Goal: Task Accomplishment & Management: Use online tool/utility

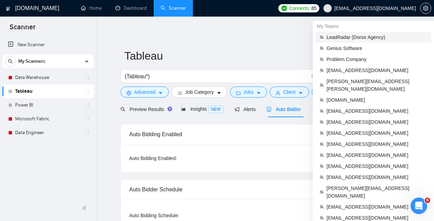
click at [344, 35] on span "LeadRadar (Donor Agency)" at bounding box center [377, 37] width 101 height 8
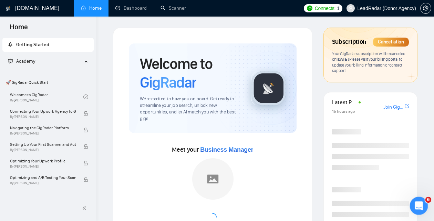
click at [420, 209] on icon "Открыть службу сообщений Intercom" at bounding box center [418, 204] width 11 height 11
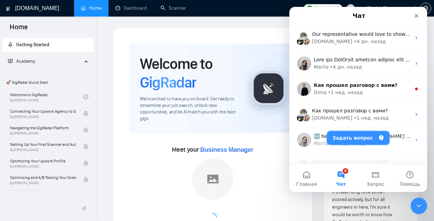
click at [349, 140] on button "Задать вопрос" at bounding box center [358, 138] width 63 height 14
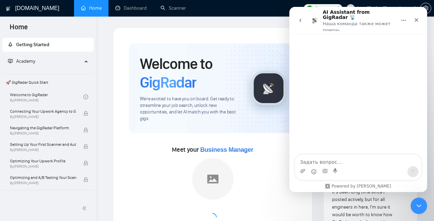
click at [343, 165] on textarea "Задать вопрос…" at bounding box center [358, 160] width 126 height 12
type textarea "gigradar CRM"
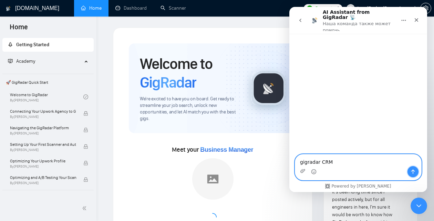
click at [414, 175] on button "Отправить сообщение…" at bounding box center [413, 171] width 11 height 11
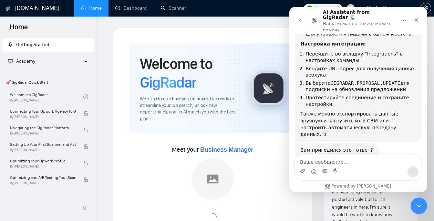
scroll to position [124, 0]
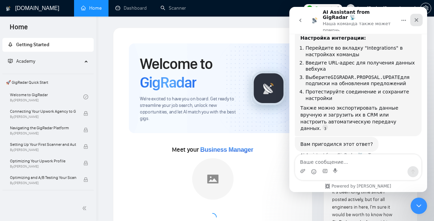
click at [417, 17] on icon "Закрыть" at bounding box center [417, 20] width 6 height 6
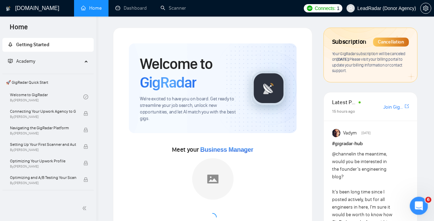
click at [421, 205] on icon "Открыть службу сообщений Intercom" at bounding box center [418, 204] width 11 height 11
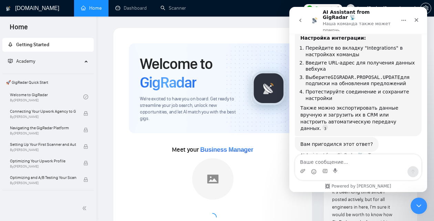
click at [302, 18] on icon "go back" at bounding box center [301, 21] width 6 height 6
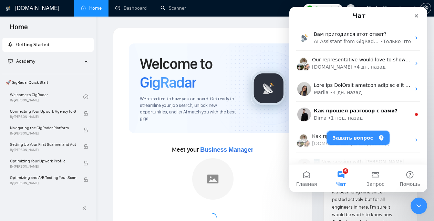
click at [352, 140] on button "Задать вопрос" at bounding box center [358, 138] width 63 height 14
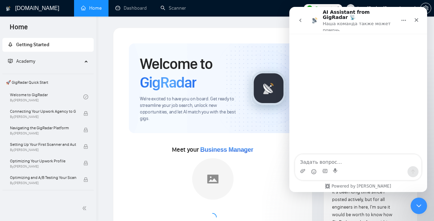
click at [341, 158] on textarea "Задать вопрос…" at bounding box center [358, 160] width 126 height 12
type textarea "gigradar crm"
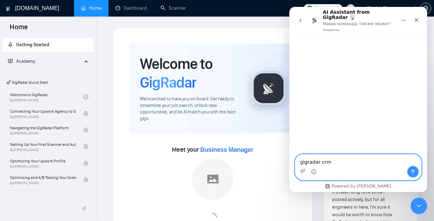
click at [413, 168] on button "Отправить сообщение…" at bounding box center [413, 171] width 11 height 11
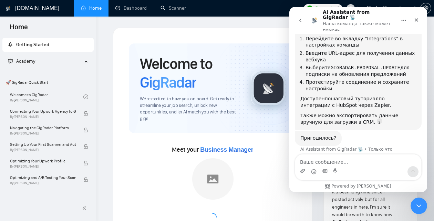
scroll to position [128, 0]
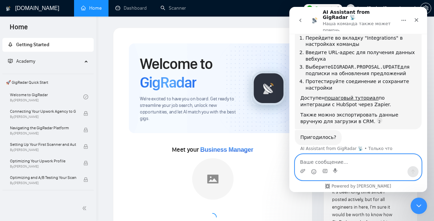
click at [356, 156] on textarea "Ваше сообщение..." at bounding box center [358, 160] width 126 height 12
type textarea "no"
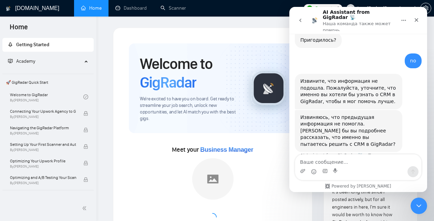
scroll to position [225, 0]
click at [418, 18] on icon "Закрыть" at bounding box center [417, 20] width 6 height 6
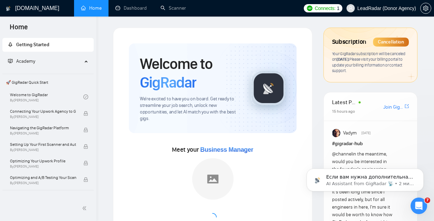
scroll to position [0, 0]
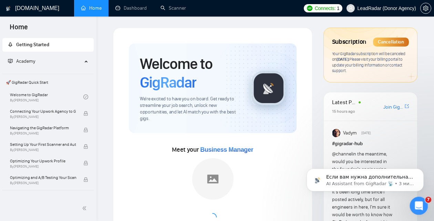
click at [420, 207] on icon "Открыть службу сообщений Intercom" at bounding box center [418, 204] width 11 height 11
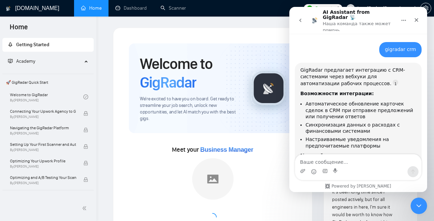
click at [298, 19] on icon "go back" at bounding box center [301, 21] width 6 height 6
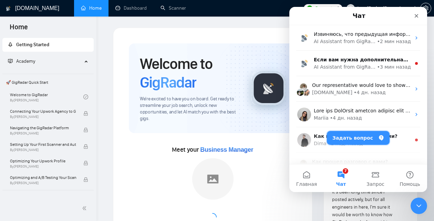
click at [350, 137] on button "Задать вопрос" at bounding box center [358, 138] width 63 height 14
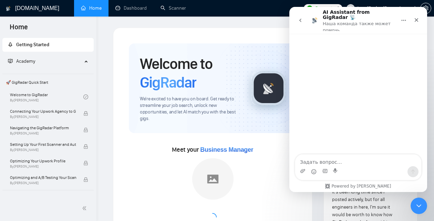
click at [342, 160] on textarea "Задать вопрос…" at bounding box center [358, 160] width 126 height 12
type textarea "П"
type textarea "GigRadar CRM"
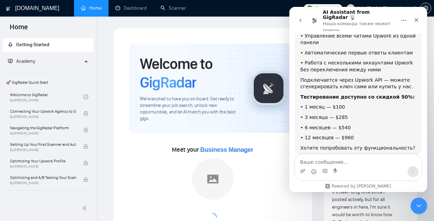
scroll to position [79, 0]
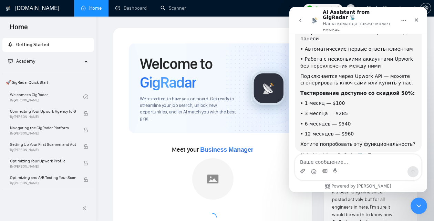
click at [346, 160] on textarea "Ваше сообщение..." at bounding box center [358, 160] width 126 height 12
type textarea "F"
type textarea "А можно забукать демо і как?"
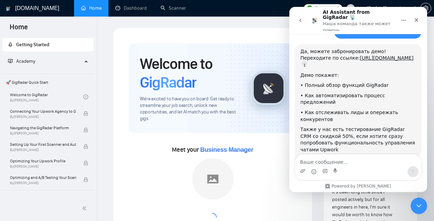
scroll to position [211, 0]
click at [396, 82] on div "Да, можете забронировать демо! Переходите по ссылке: https://gigradar.io/reques…" at bounding box center [359, 100] width 116 height 105
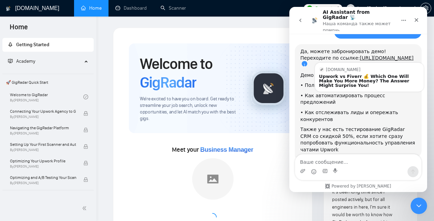
scroll to position [1, 0]
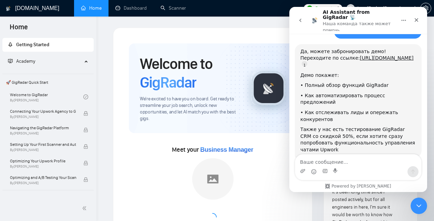
click at [301, 18] on icon "go back" at bounding box center [301, 21] width 6 height 6
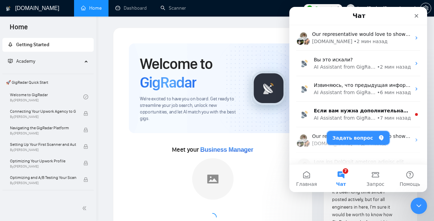
click at [356, 143] on button "Задать вопрос" at bounding box center [358, 138] width 63 height 14
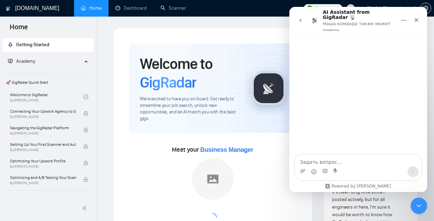
click at [323, 157] on textarea "Задать вопрос…" at bounding box center [358, 160] width 126 height 12
type textarea "gigradar crm"
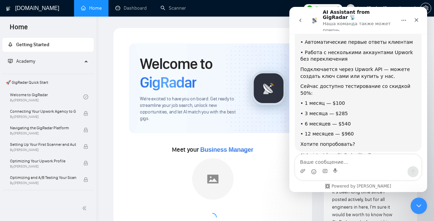
scroll to position [79, 0]
type textarea "к"
type textarea "а как забукать демо, узнать болтьше?"
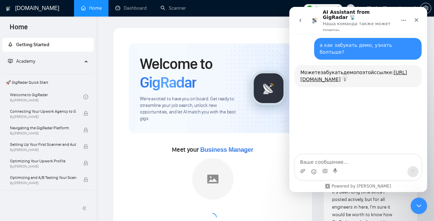
scroll to position [197, 0]
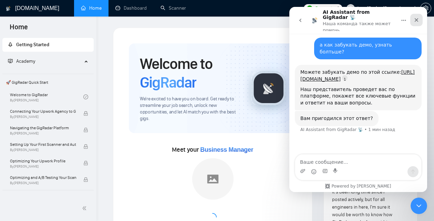
click at [413, 15] on div "Закрыть" at bounding box center [417, 20] width 12 height 12
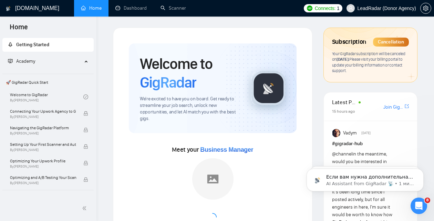
scroll to position [197, 0]
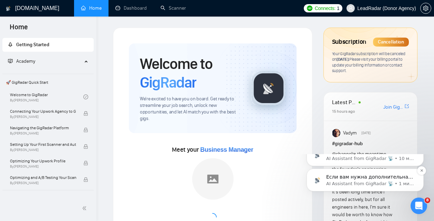
drag, startPoint x: 352, startPoint y: 233, endPoint x: 659, endPoint y: 334, distance: 323.1
click at [352, 221] on span "Если вам нужна дополнительная помощь с бронированием демо или другими вопросами…" at bounding box center [369, 197] width 87 height 47
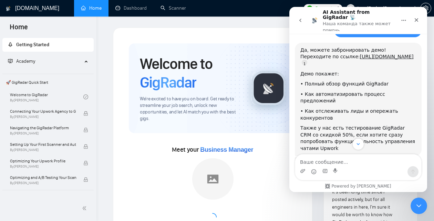
scroll to position [274, 0]
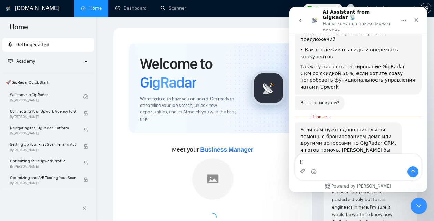
type textarea "l"
type textarea "да"
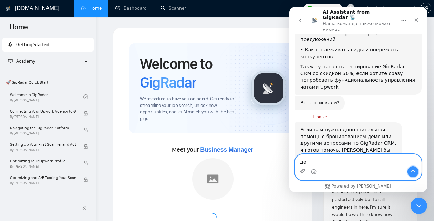
click at [412, 174] on button "Отправить сообщение…" at bounding box center [413, 171] width 11 height 11
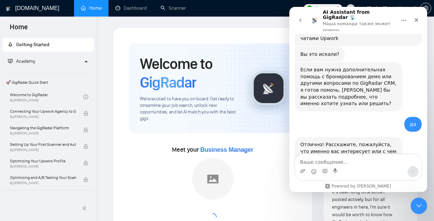
scroll to position [324, 0]
click at [418, 18] on icon "Закрыть" at bounding box center [417, 20] width 4 height 4
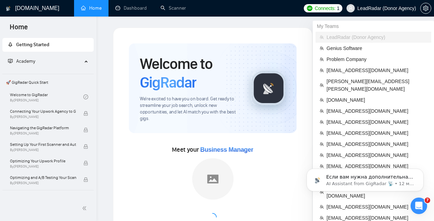
scroll to position [0, 0]
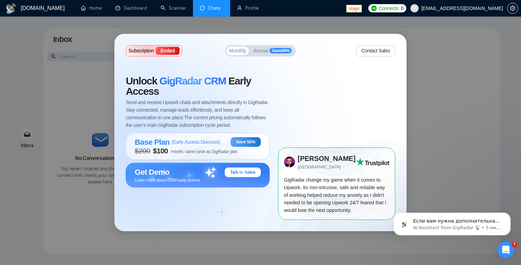
click at [374, 53] on button "Contact Sales" at bounding box center [375, 50] width 39 height 11
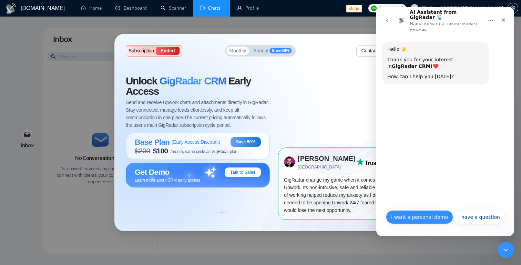
click at [428, 220] on button "I want a personal demo" at bounding box center [419, 217] width 67 height 14
